Goal: Navigation & Orientation: Find specific page/section

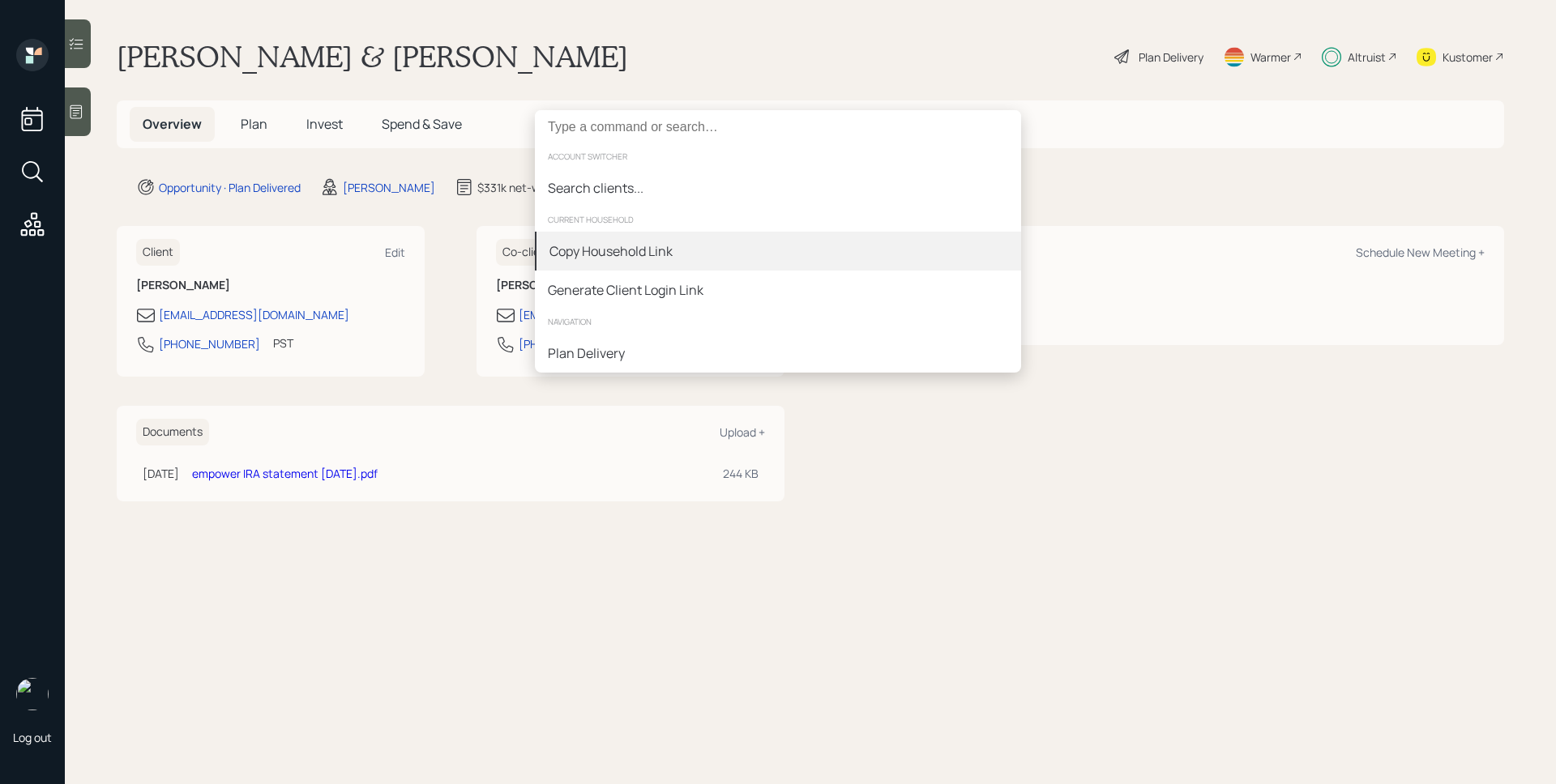
click at [640, 251] on div "Copy Household Link" at bounding box center [611, 252] width 123 height 20
